Goal: Information Seeking & Learning: Learn about a topic

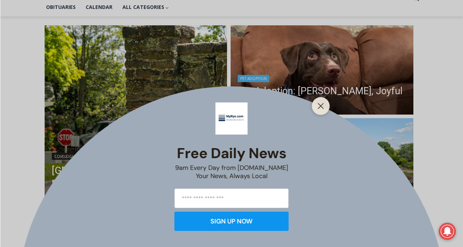
scroll to position [177, 0]
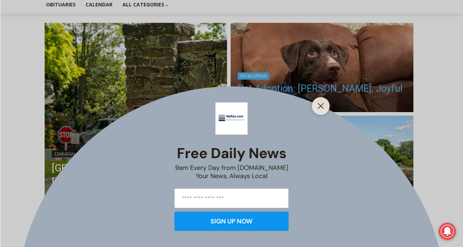
click at [317, 102] on button "Close" at bounding box center [321, 106] width 10 height 10
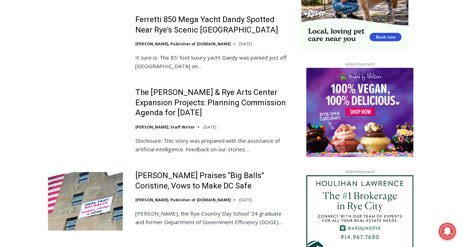
scroll to position [739, 0]
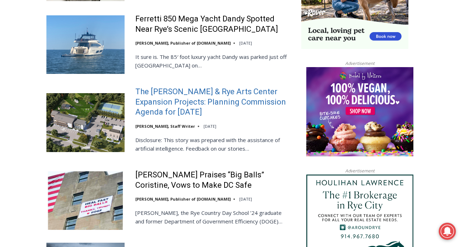
click at [214, 95] on link "The [PERSON_NAME] & Rye Arts Center Expansion Projects: Planning Commission Age…" at bounding box center [213, 102] width 157 height 31
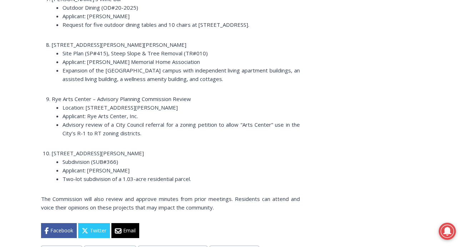
scroll to position [1346, 0]
